Goal: Transaction & Acquisition: Purchase product/service

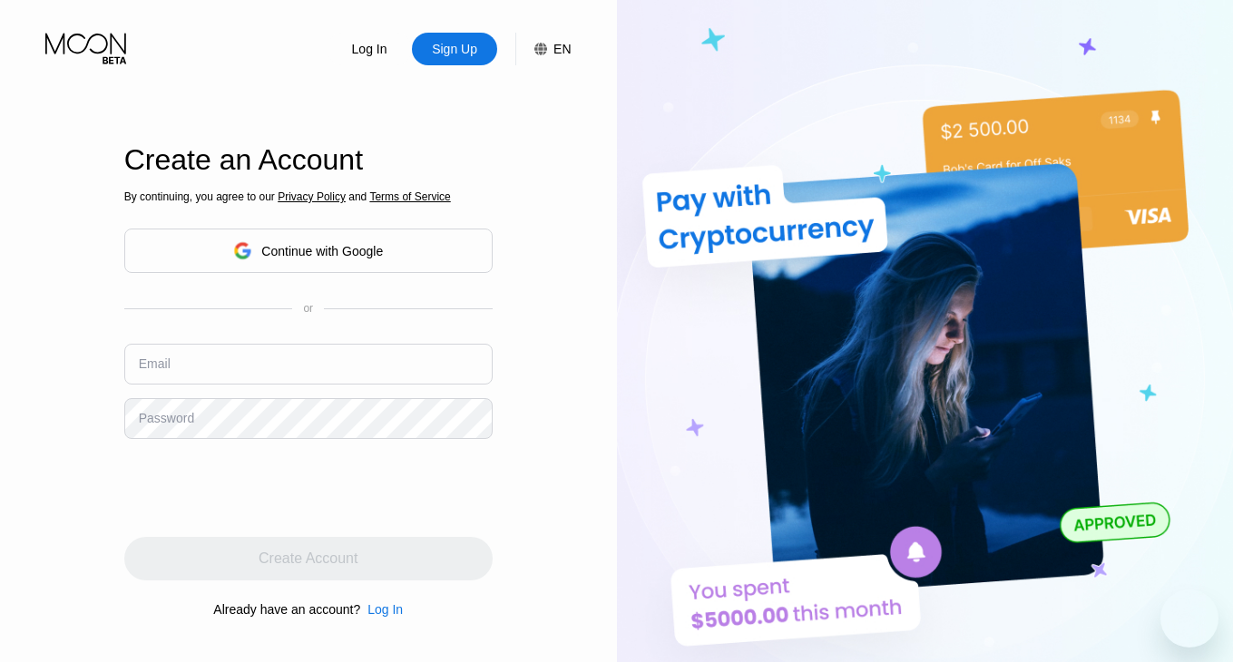
click at [376, 249] on div "Continue with Google" at bounding box center [322, 251] width 122 height 15
click at [289, 253] on div "Continue with Google" at bounding box center [322, 251] width 122 height 15
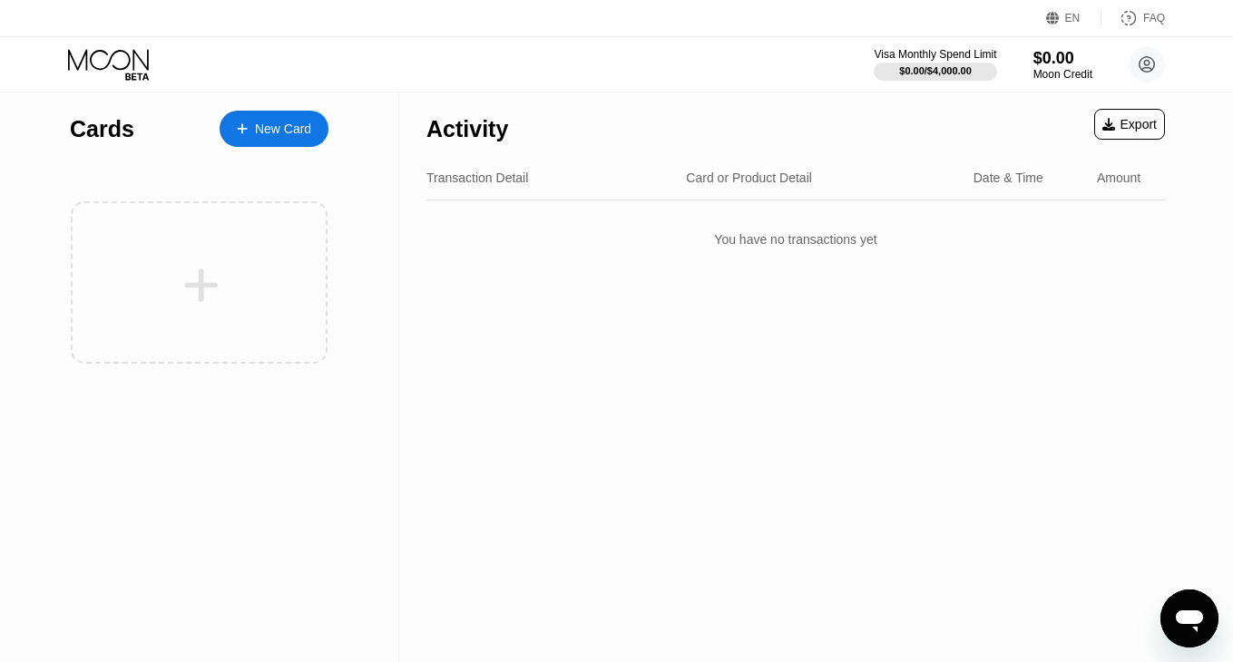
click at [277, 141] on div "New Card" at bounding box center [274, 129] width 109 height 36
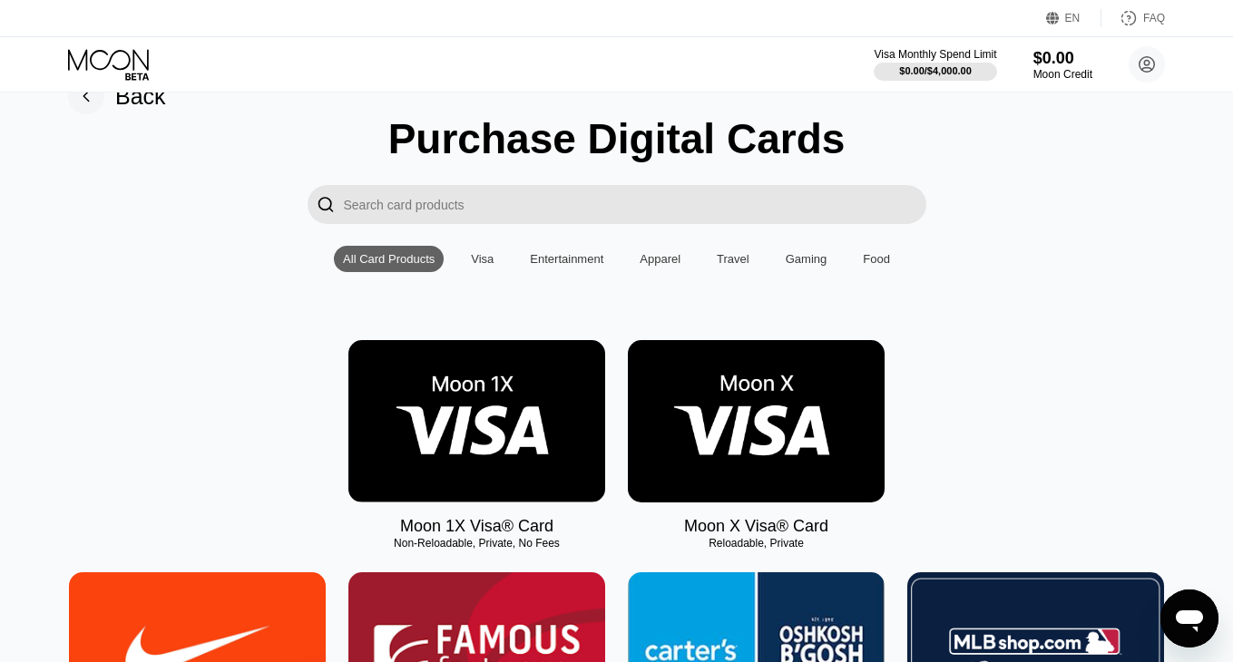
scroll to position [51, 0]
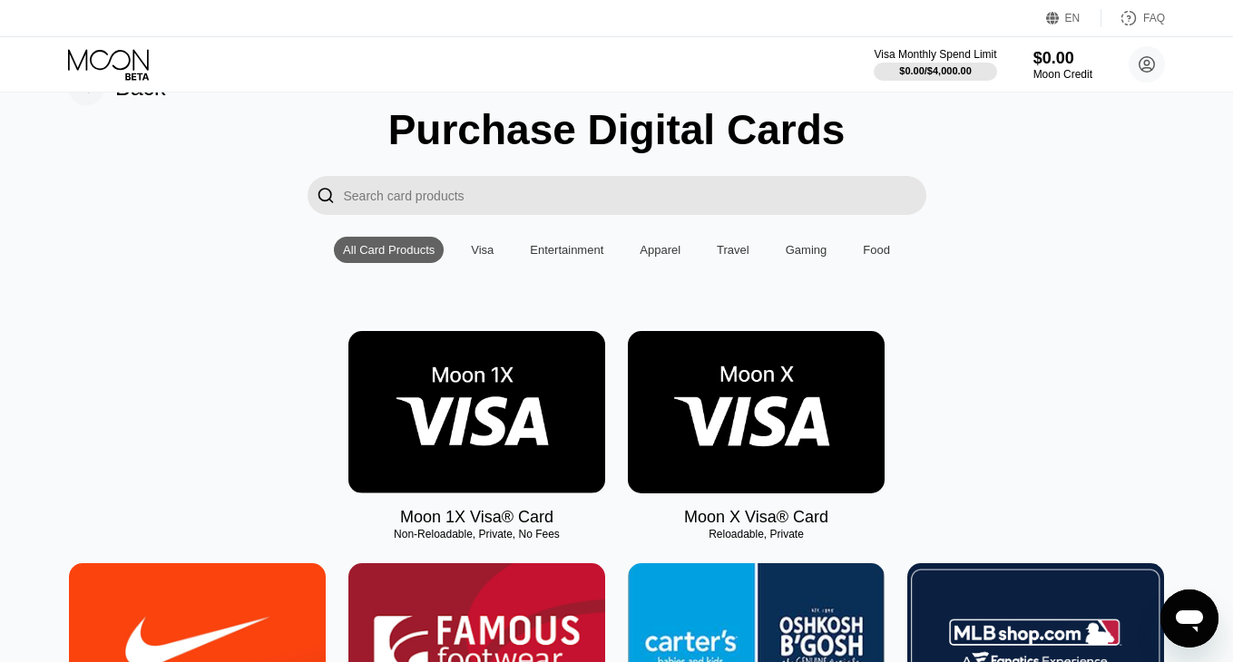
click at [498, 406] on img at bounding box center [476, 412] width 257 height 162
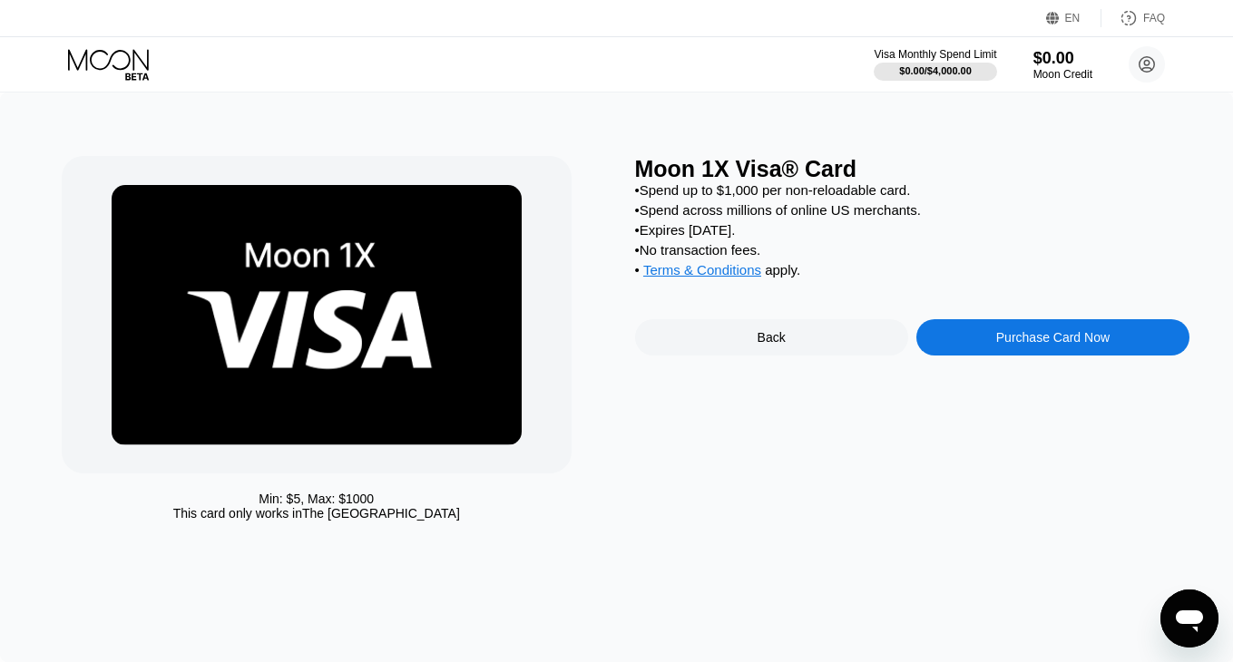
click at [982, 349] on div "Purchase Card Now" at bounding box center [1052, 337] width 273 height 36
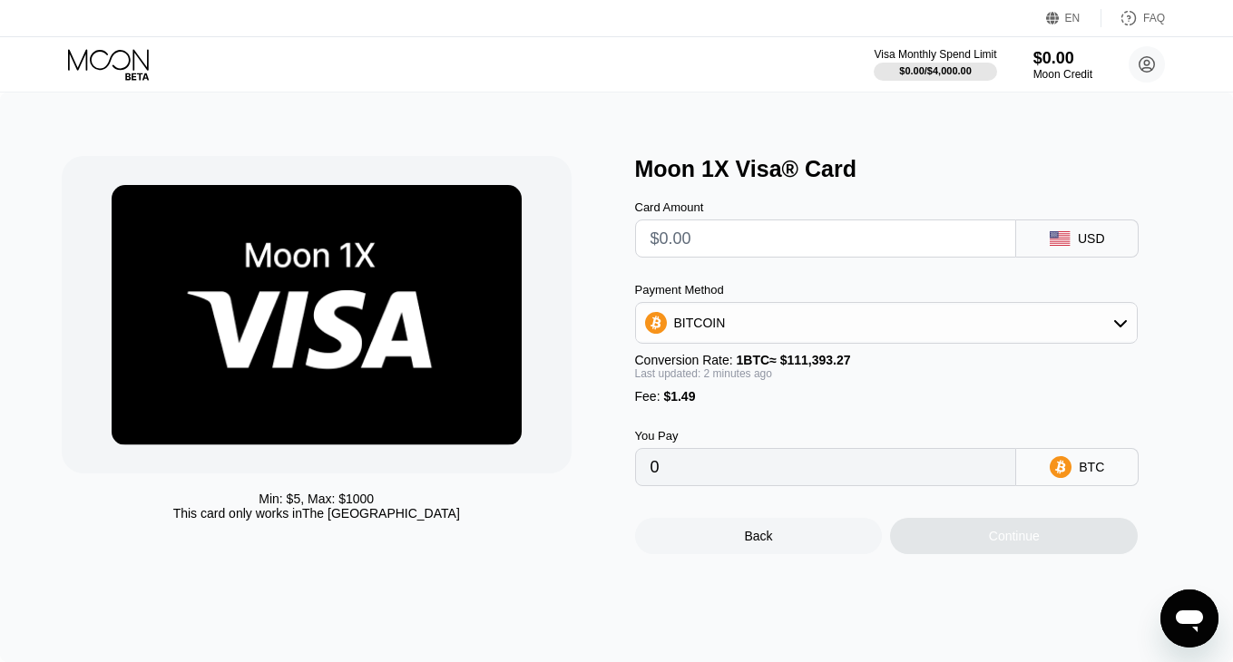
click at [856, 235] on input "text" at bounding box center [826, 238] width 351 height 36
click at [789, 478] on input "0" at bounding box center [826, 467] width 351 height 36
click at [923, 316] on div "BITCOIN" at bounding box center [887, 323] width 502 height 36
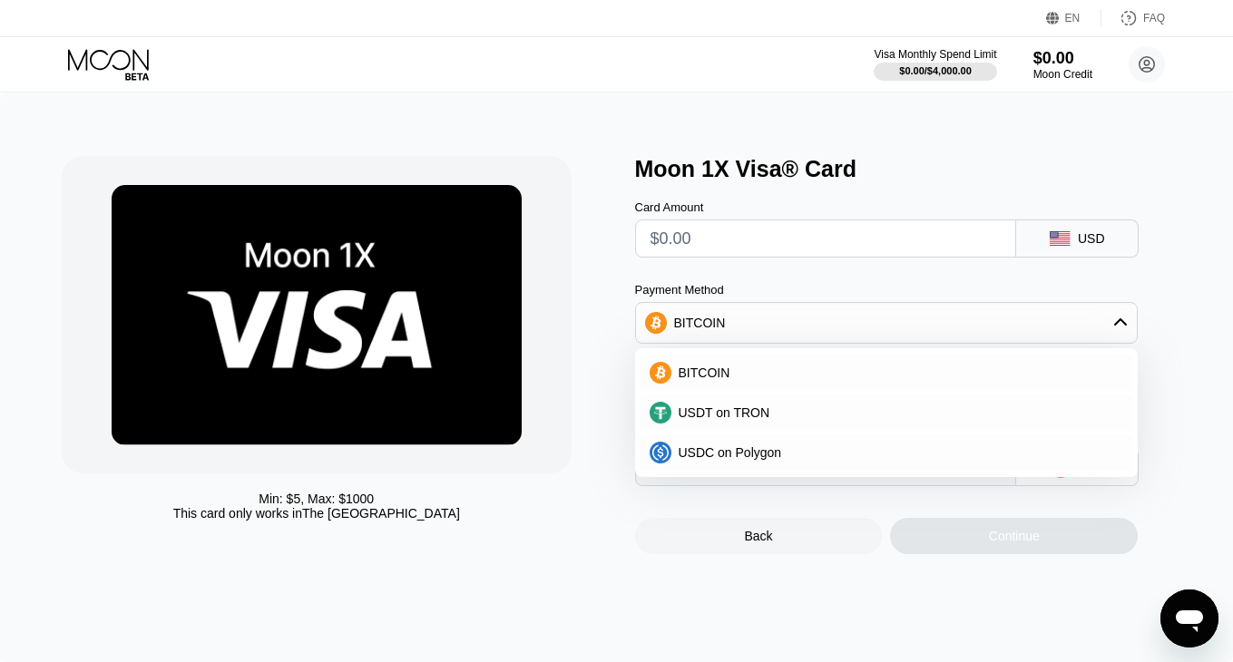
click at [598, 504] on div "Min: $ 5 , Max: $ 1000 This card only works in The United States" at bounding box center [339, 355] width 555 height 398
click at [602, 332] on div "Min: $ 5 , Max: $ 1000 This card only works in The United States" at bounding box center [339, 355] width 555 height 398
click at [732, 235] on input "text" at bounding box center [826, 238] width 351 height 36
click at [681, 240] on input "text" at bounding box center [826, 238] width 351 height 36
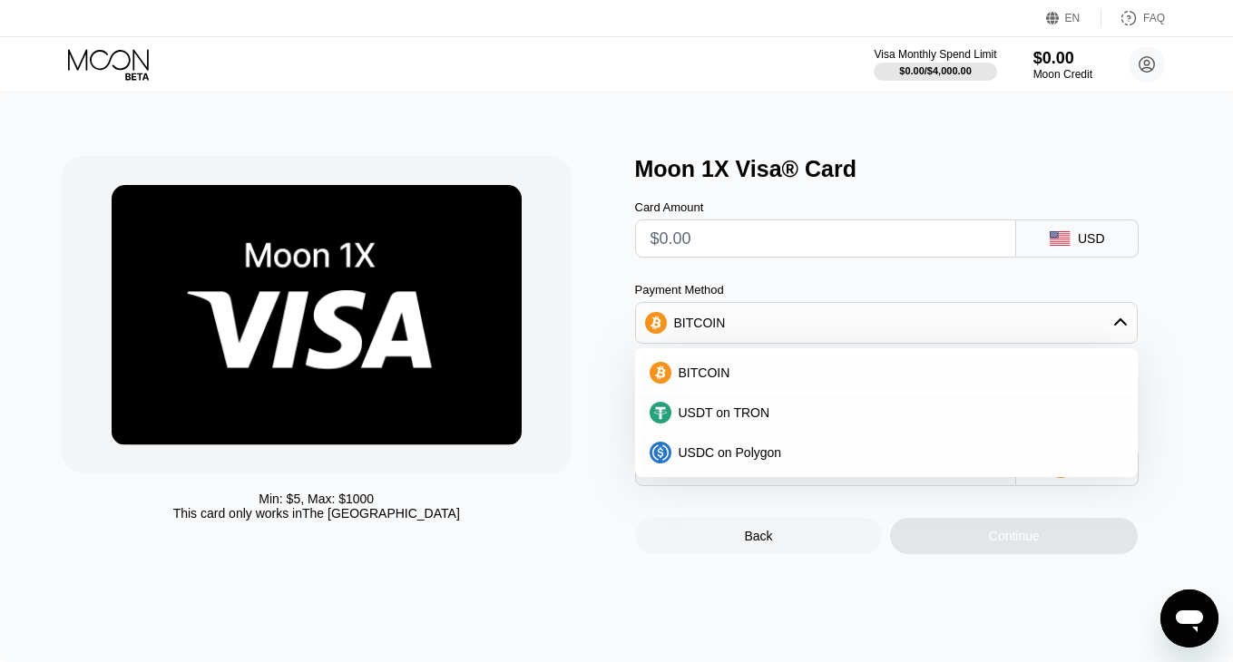
click at [710, 240] on input "text" at bounding box center [826, 238] width 351 height 36
type input "$25"
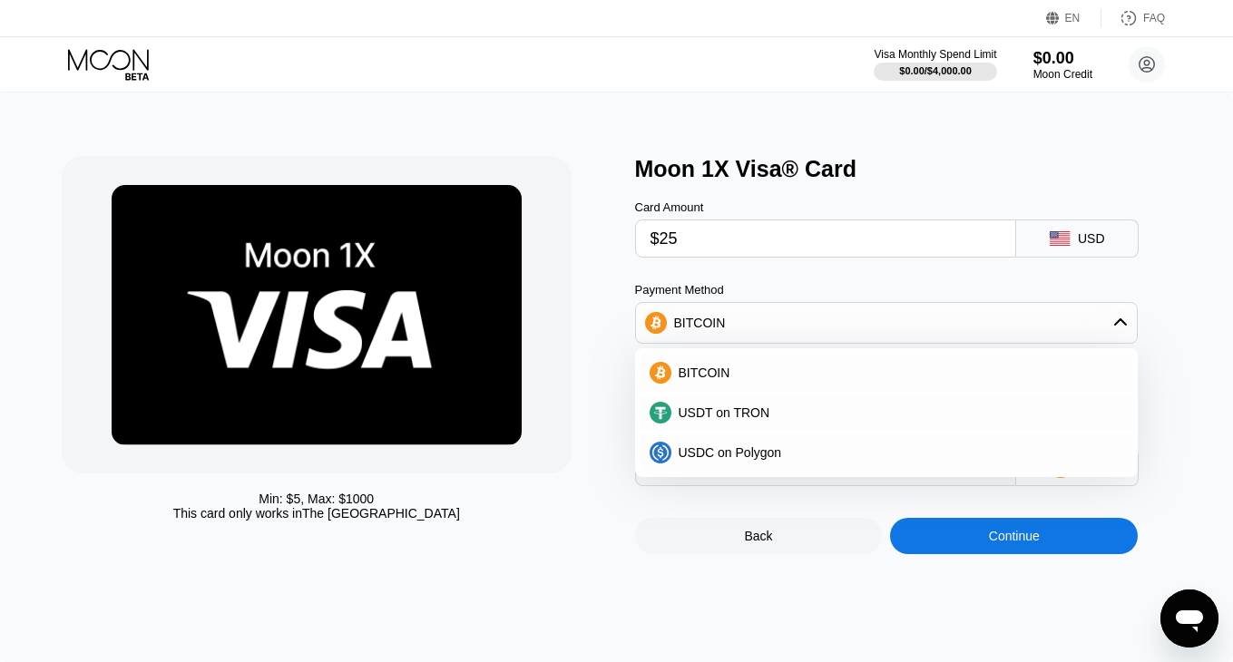
type input "0.00023781"
type input "$25"
click at [615, 315] on div "Min: $ 5 , Max: $ 1000 This card only works in The United States" at bounding box center [339, 355] width 555 height 398
click at [948, 377] on div "BITCOIN" at bounding box center [897, 373] width 453 height 15
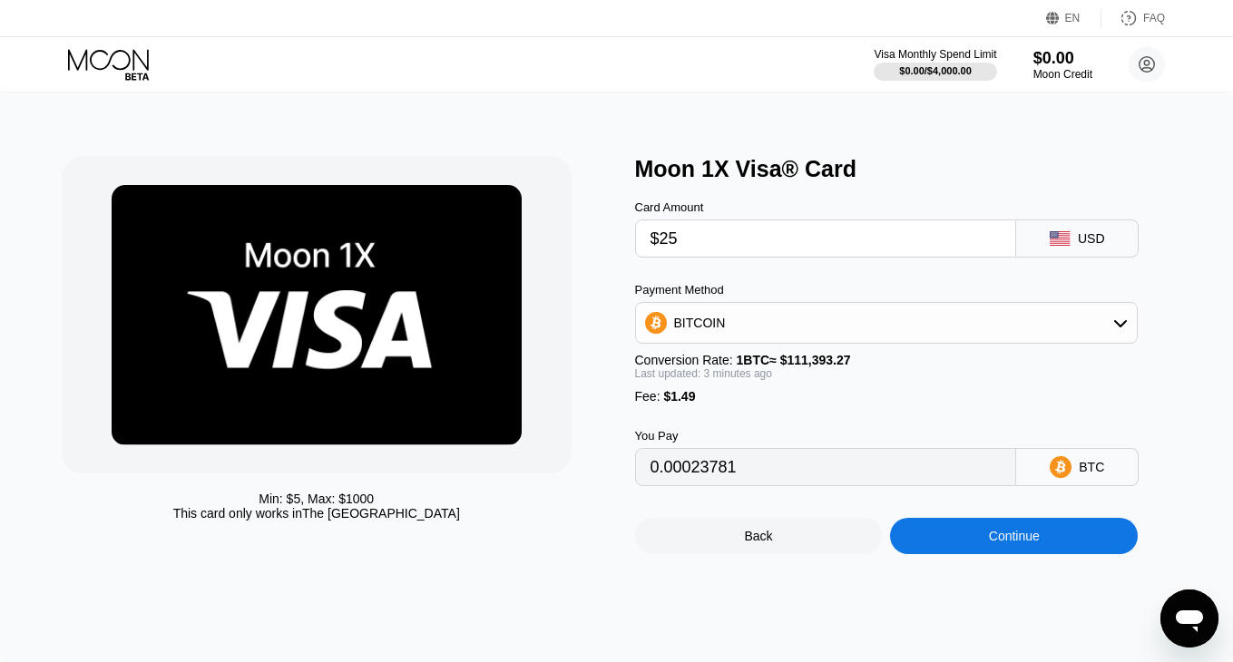
click at [931, 413] on div "You Pay 0.00023781 BTC" at bounding box center [912, 445] width 555 height 83
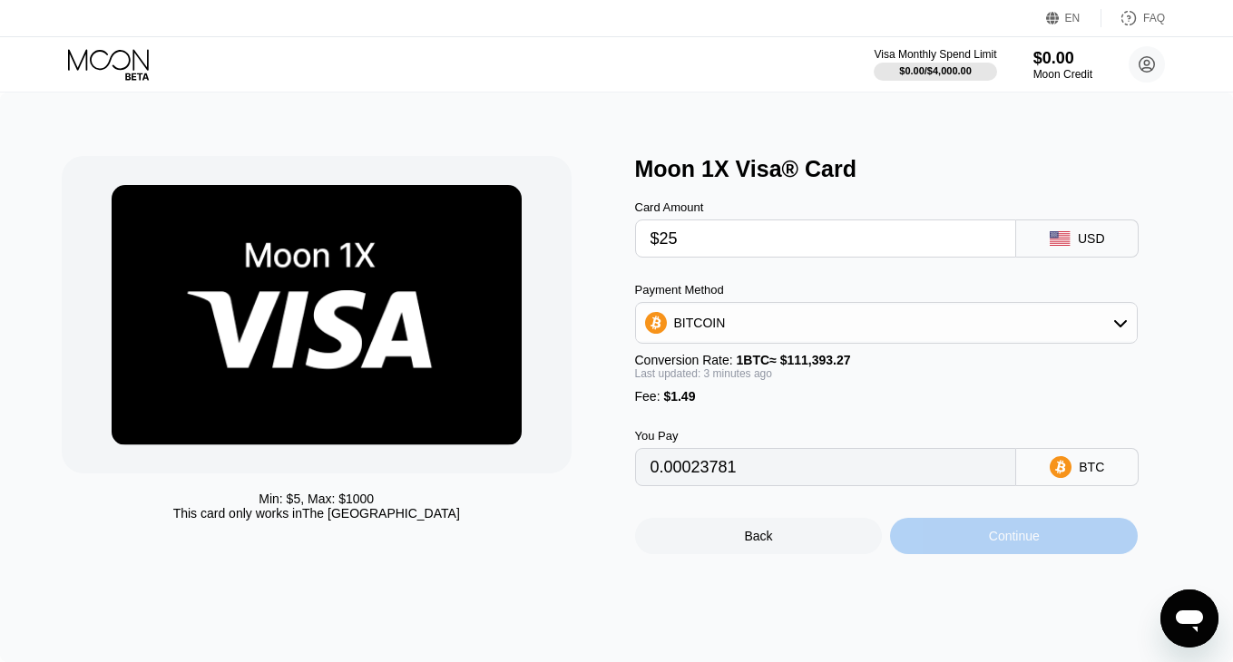
click at [1005, 527] on div "Continue" at bounding box center [1014, 536] width 248 height 36
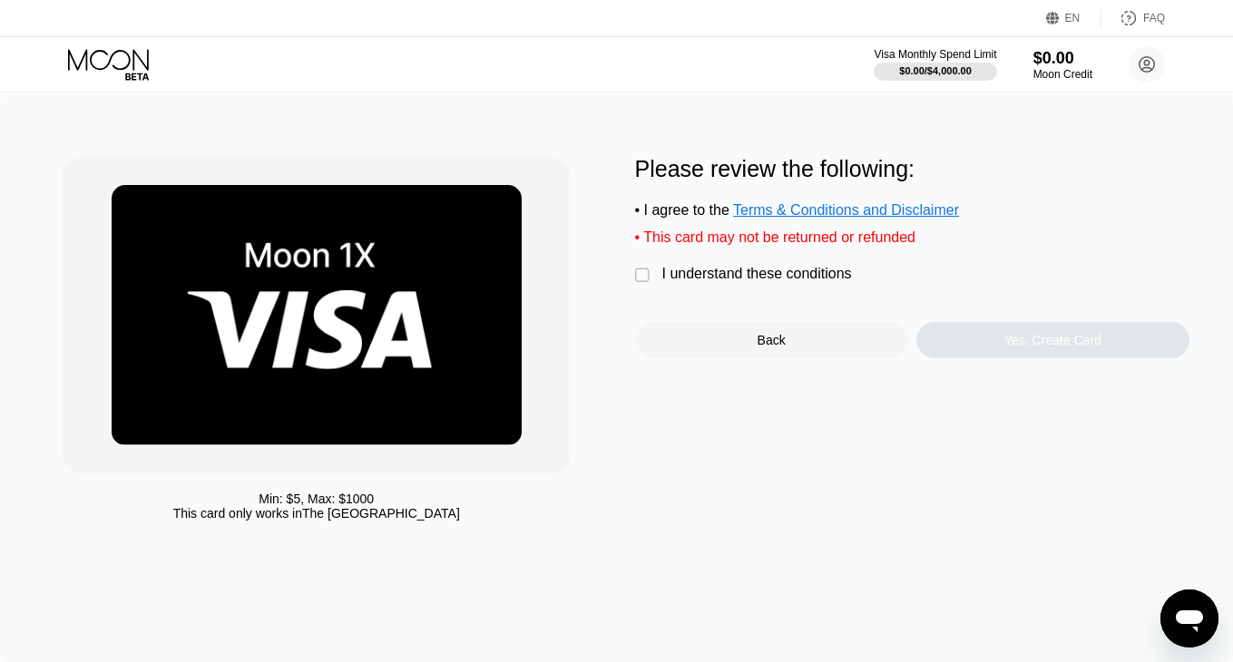
click at [652, 272] on div "" at bounding box center [644, 276] width 18 height 18
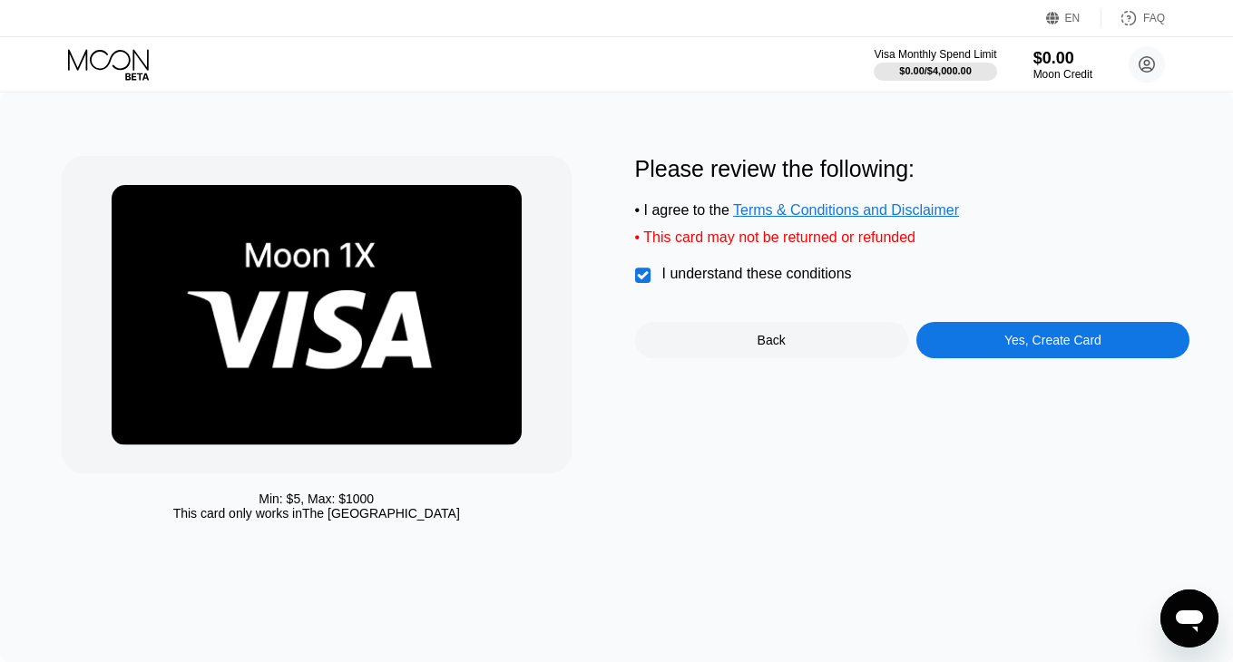
click at [1020, 347] on div "Yes, Create Card" at bounding box center [1052, 340] width 97 height 15
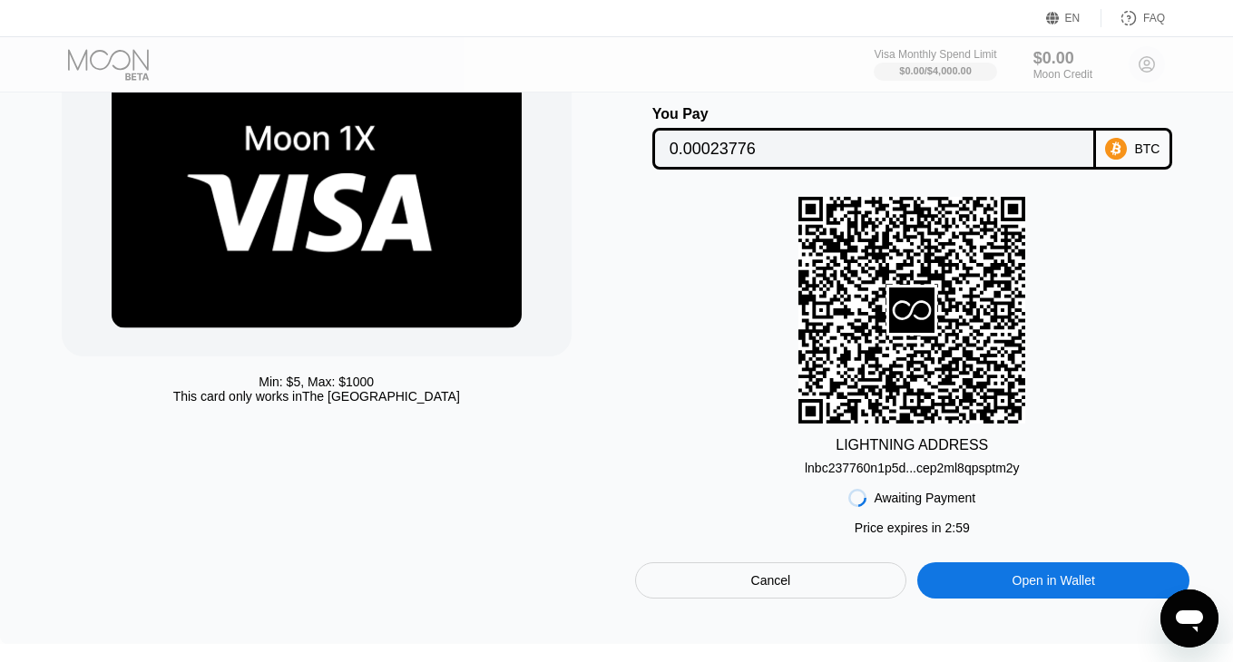
scroll to position [128, 0]
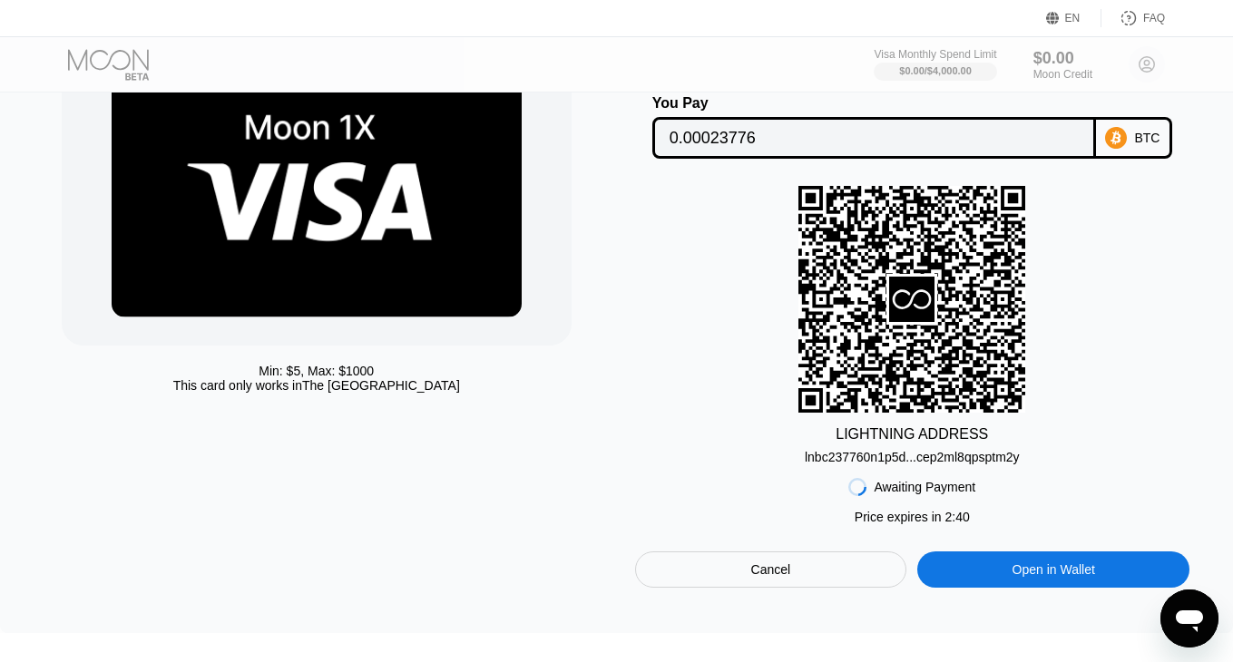
click at [931, 464] on div "lnbc237760n1p5d...cep2ml8qpsptm2y" at bounding box center [912, 457] width 215 height 15
click at [919, 458] on div "lnbc237760n1p5d...cep2ml8qpsptm2y" at bounding box center [912, 457] width 215 height 15
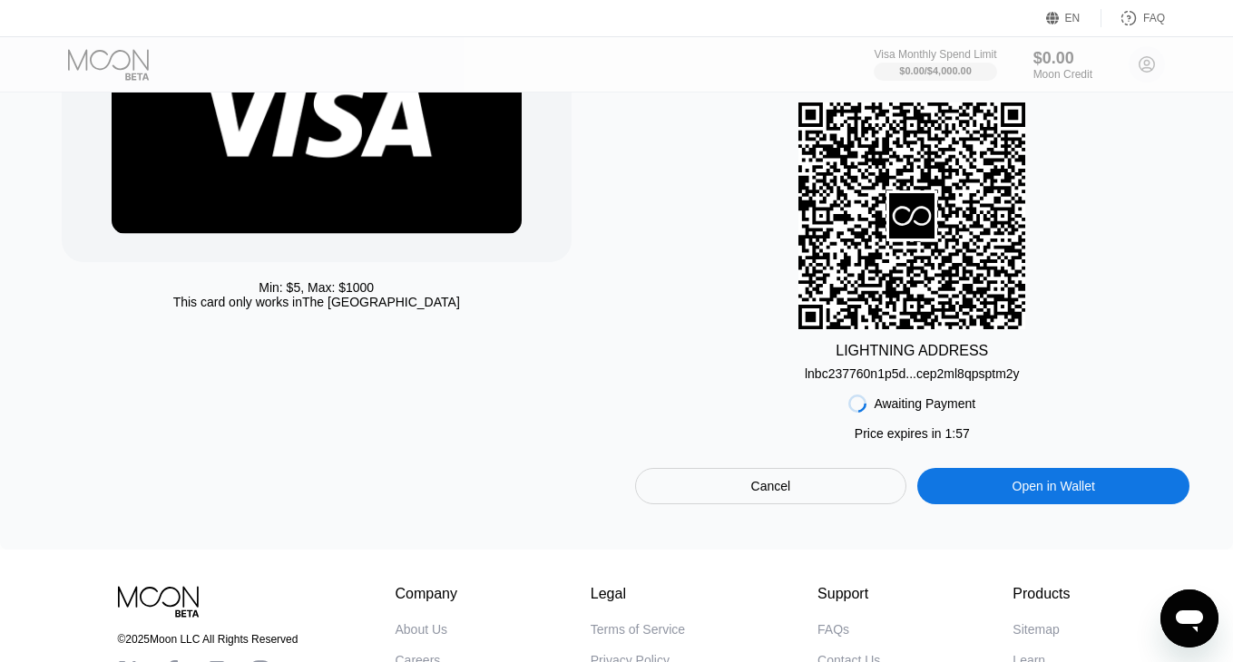
scroll to position [210, 0]
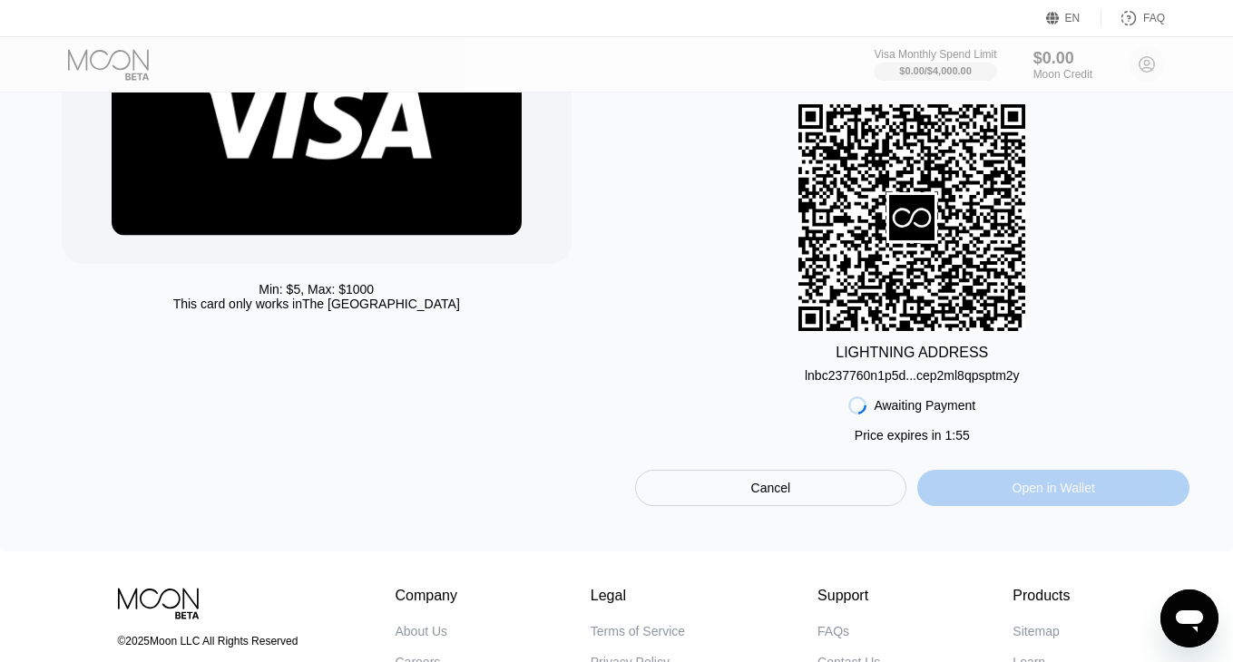
click at [1027, 491] on div "Open in Wallet" at bounding box center [1054, 488] width 83 height 16
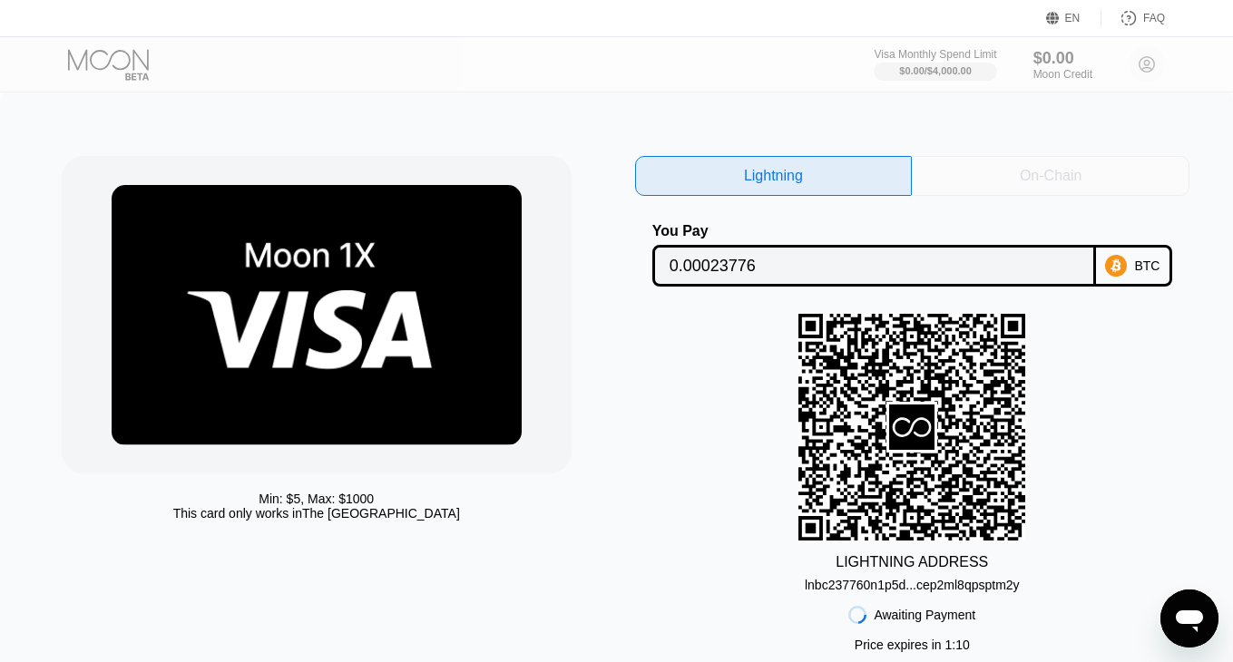
click at [964, 178] on div "On-Chain" at bounding box center [1051, 176] width 278 height 40
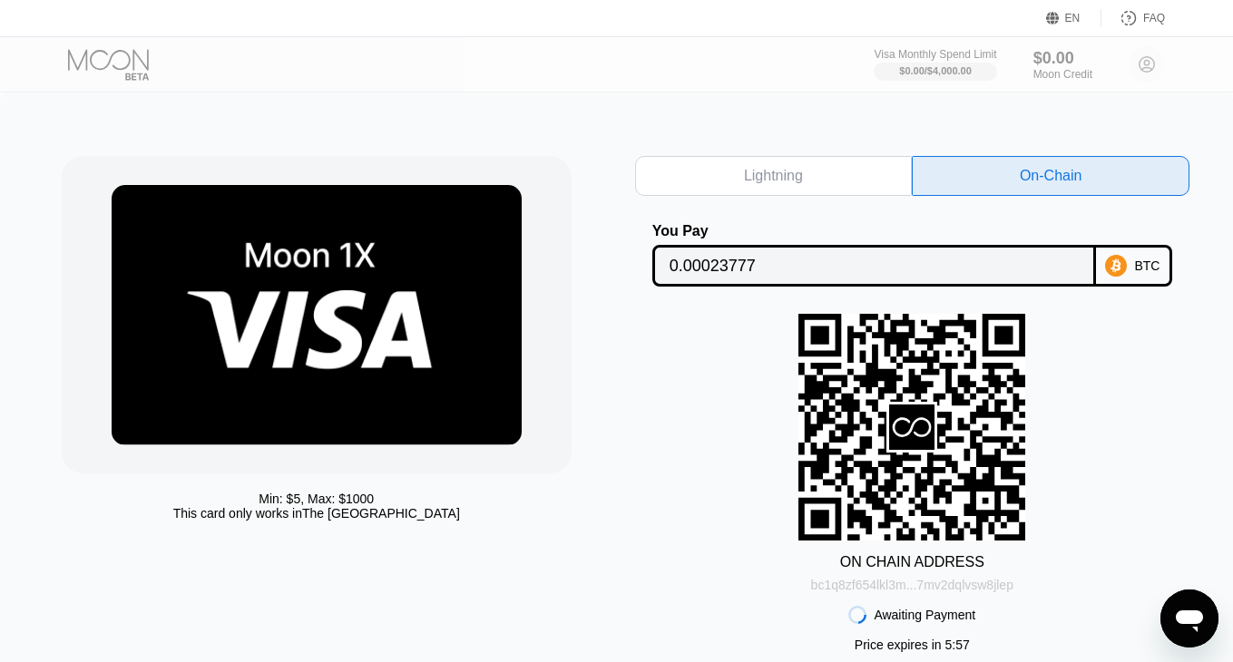
click at [989, 590] on div "bc1q8zf654lkl3m...7mv2dqlvsw8jlep" at bounding box center [912, 585] width 202 height 15
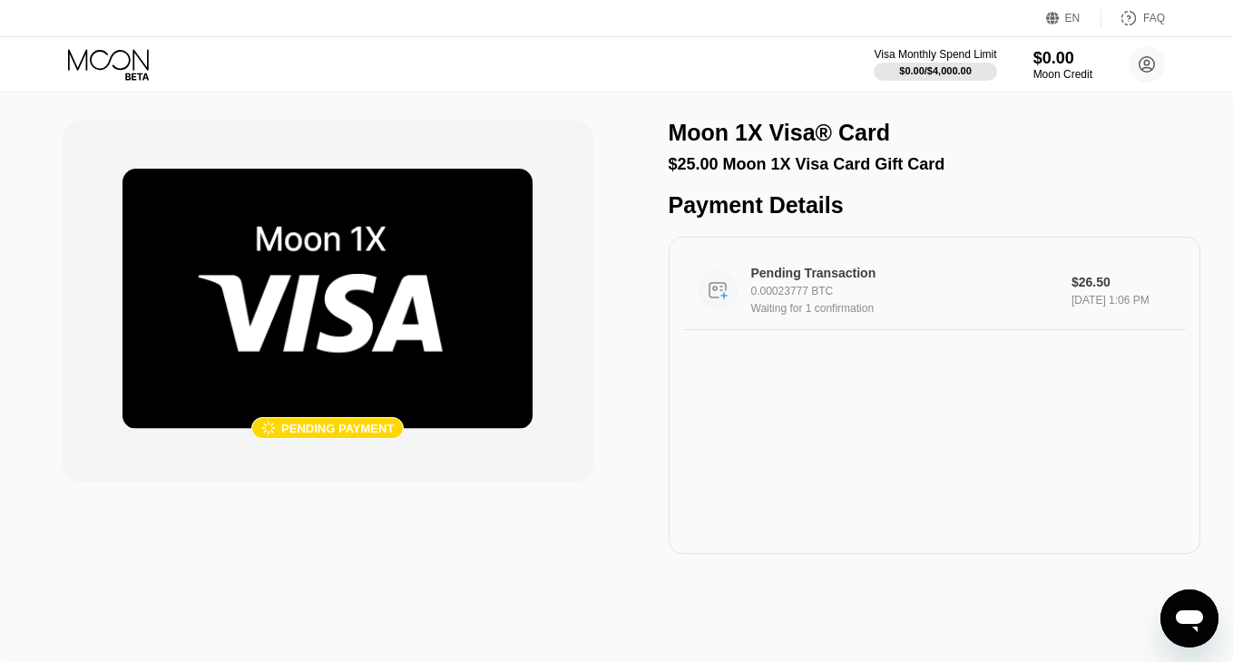
click at [844, 273] on div "Pending Transaction" at bounding box center [901, 273] width 301 height 15
click at [1084, 279] on div "$26.50" at bounding box center [1122, 282] width 100 height 15
click at [780, 392] on div "Pending Transaction 0.00023777 BTC Waiting for 1 confirmation $26.50 [DATE] 1:0…" at bounding box center [935, 396] width 533 height 318
click at [881, 294] on div "0.00023777 BTC" at bounding box center [913, 291] width 324 height 13
